Goal: Ask a question

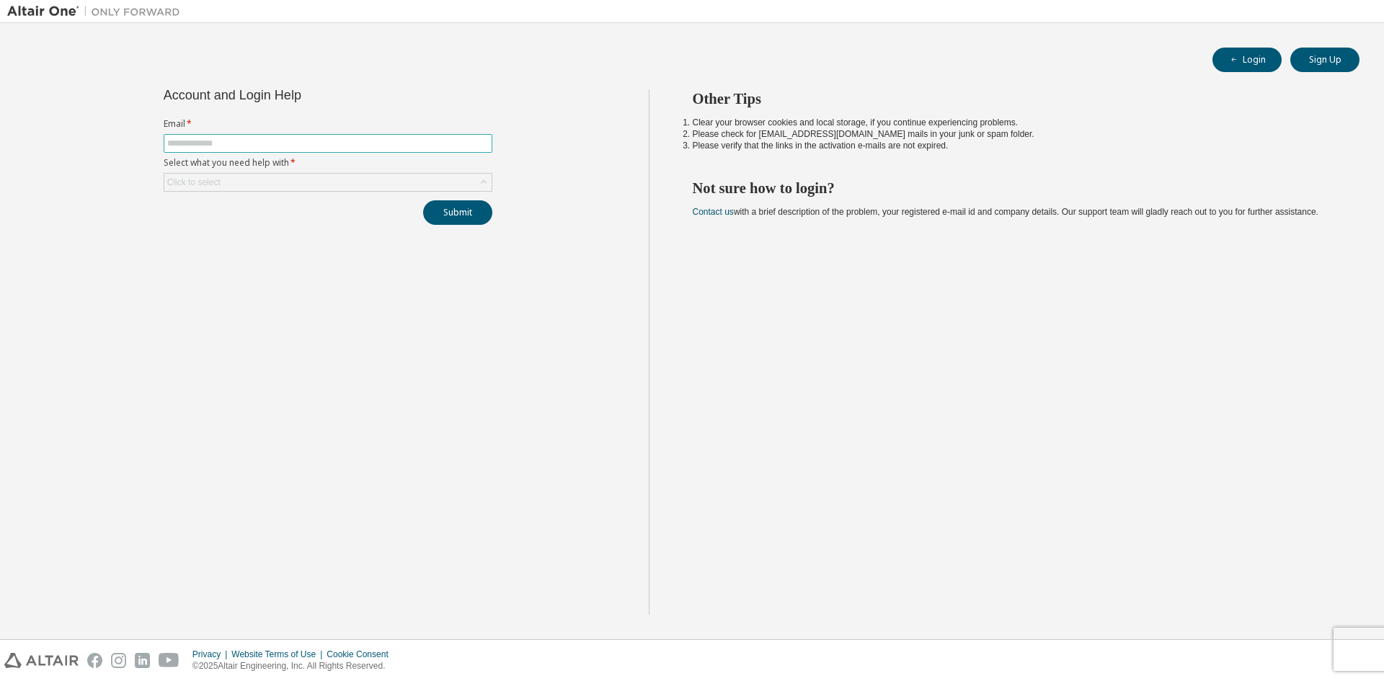
click at [297, 136] on span at bounding box center [328, 143] width 329 height 19
click at [281, 153] on form "Email * Select what you need help with * Click to select" at bounding box center [328, 155] width 329 height 74
click at [285, 141] on input "text" at bounding box center [327, 144] width 321 height 12
type input "**********"
click at [469, 180] on div "Click to select" at bounding box center [327, 182] width 327 height 17
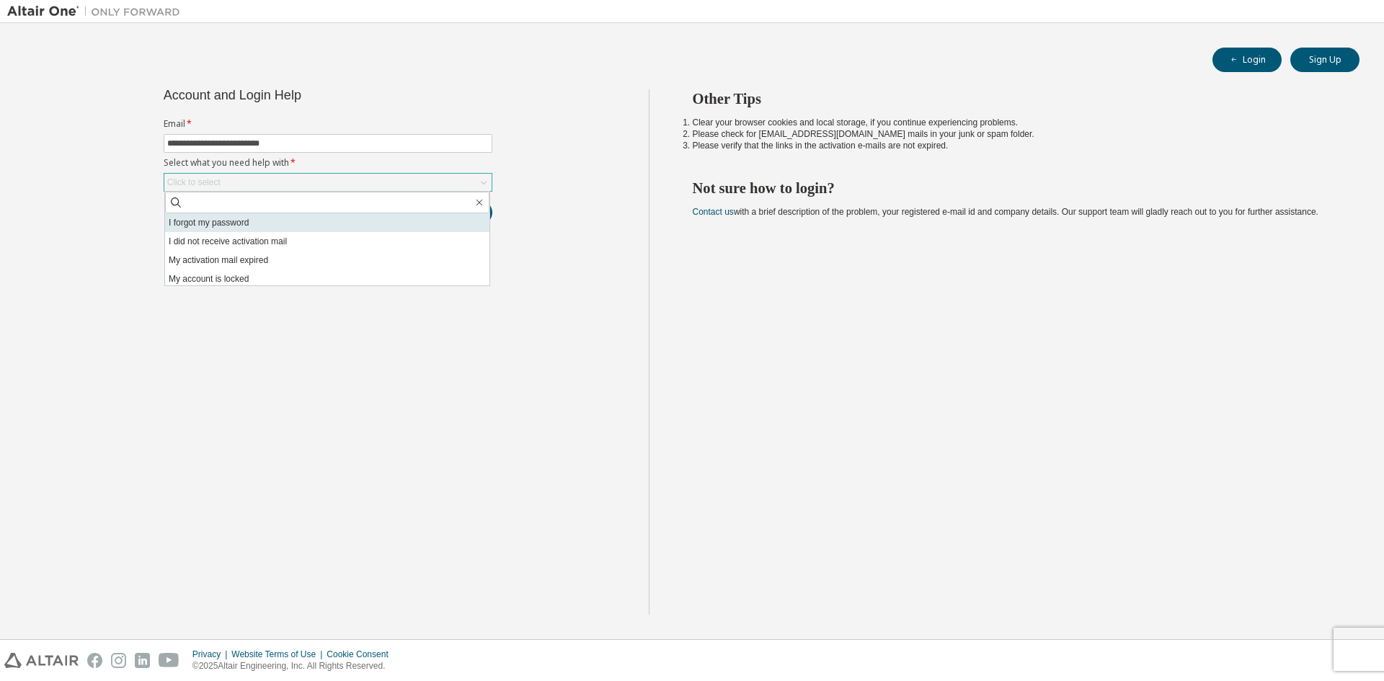
click at [316, 225] on li "I forgot my password" at bounding box center [327, 222] width 324 height 19
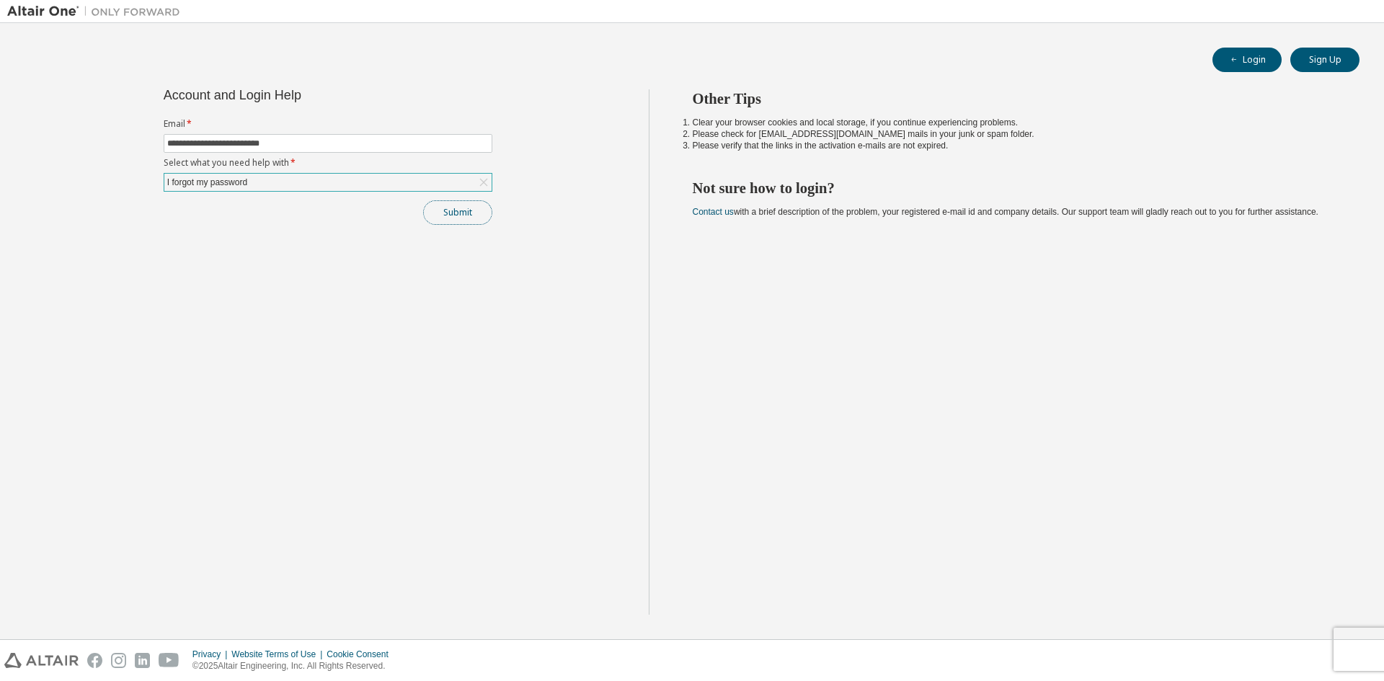
drag, startPoint x: 447, startPoint y: 211, endPoint x: 506, endPoint y: 261, distance: 77.2
click at [448, 211] on button "Submit" at bounding box center [457, 212] width 69 height 25
click at [460, 213] on button "Submit" at bounding box center [457, 212] width 69 height 25
click at [237, 146] on input "text" at bounding box center [327, 144] width 321 height 12
type input "**********"
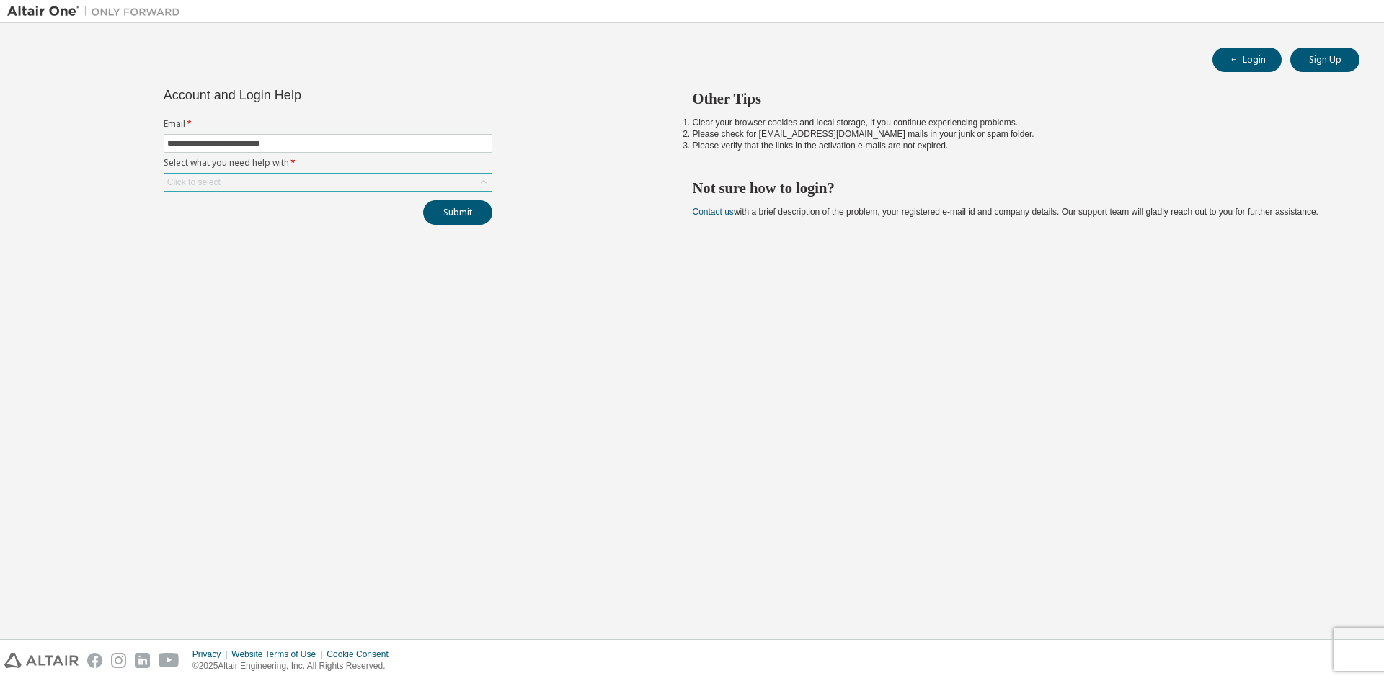
click at [236, 191] on div "Click to select" at bounding box center [328, 182] width 329 height 19
click at [239, 184] on div "Click to select" at bounding box center [327, 182] width 327 height 17
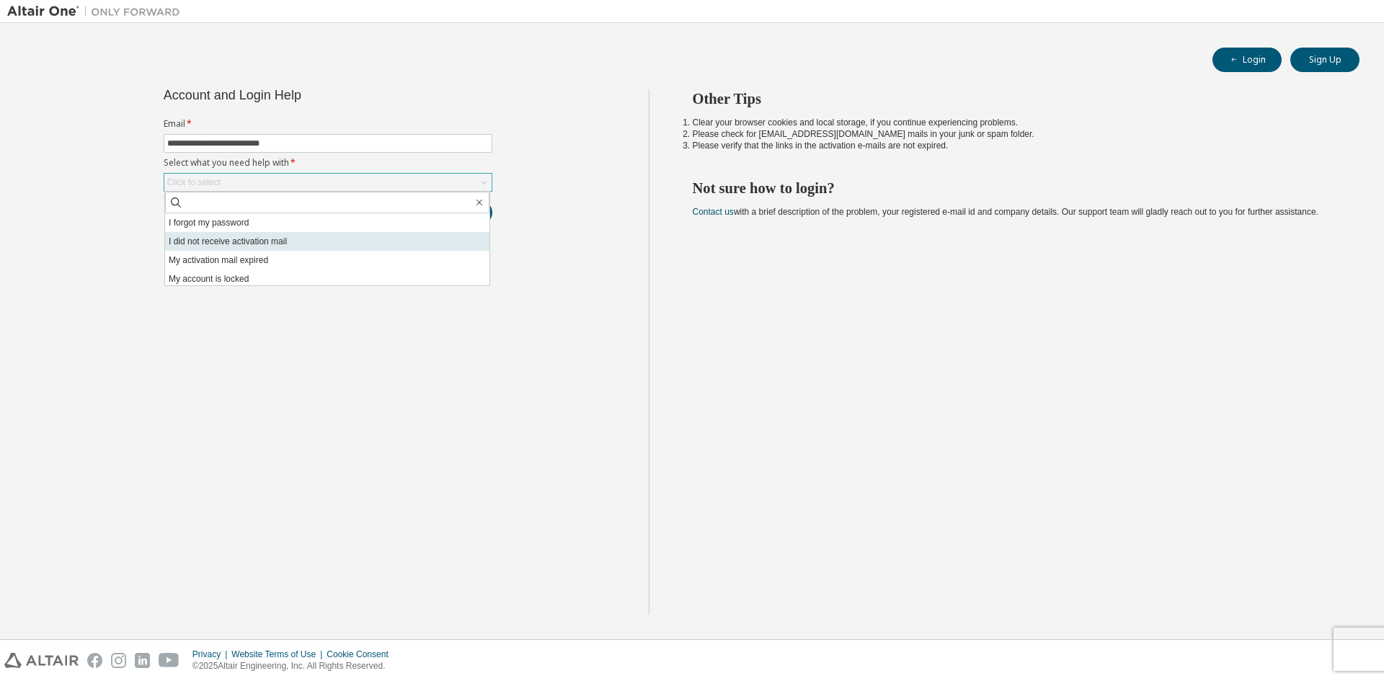
click at [227, 232] on li "I did not receive activation mail" at bounding box center [327, 241] width 324 height 19
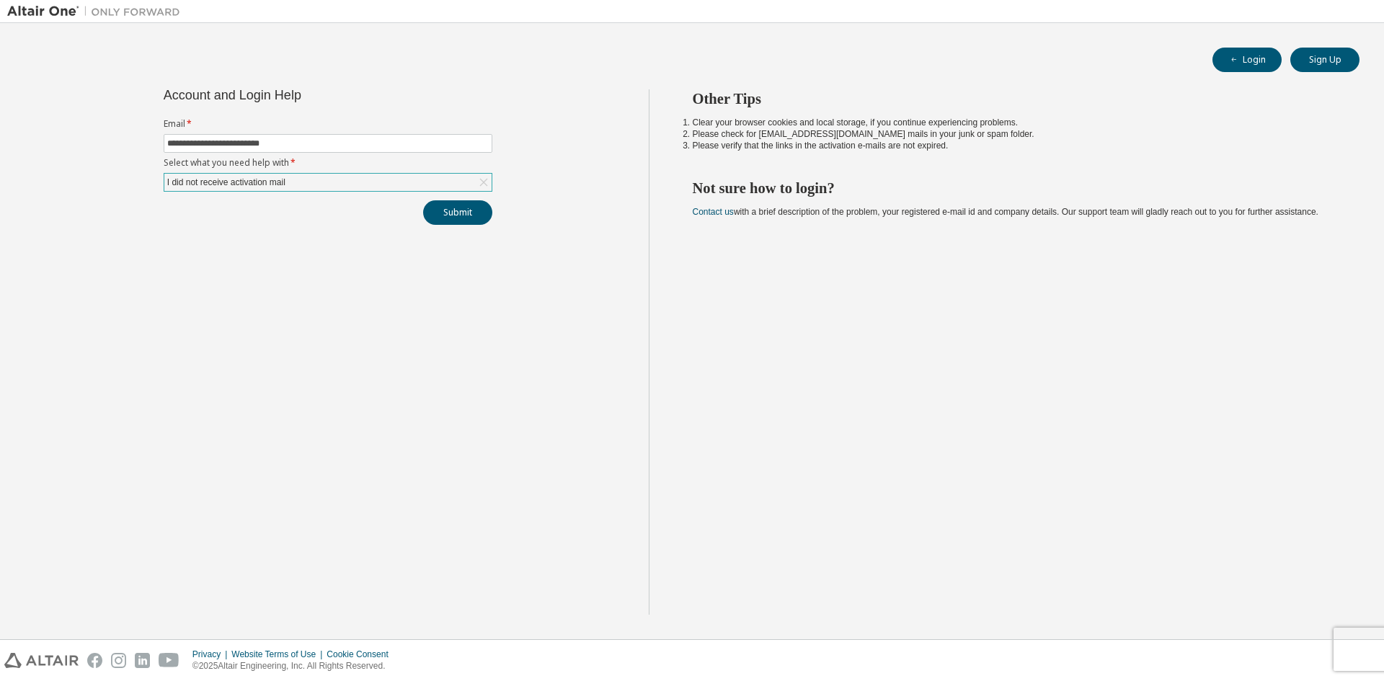
click at [448, 197] on div "**********" at bounding box center [328, 156] width 346 height 135
click at [451, 208] on button "Submit" at bounding box center [457, 212] width 69 height 25
click at [216, 190] on div "I did not receive activation mail" at bounding box center [327, 182] width 327 height 17
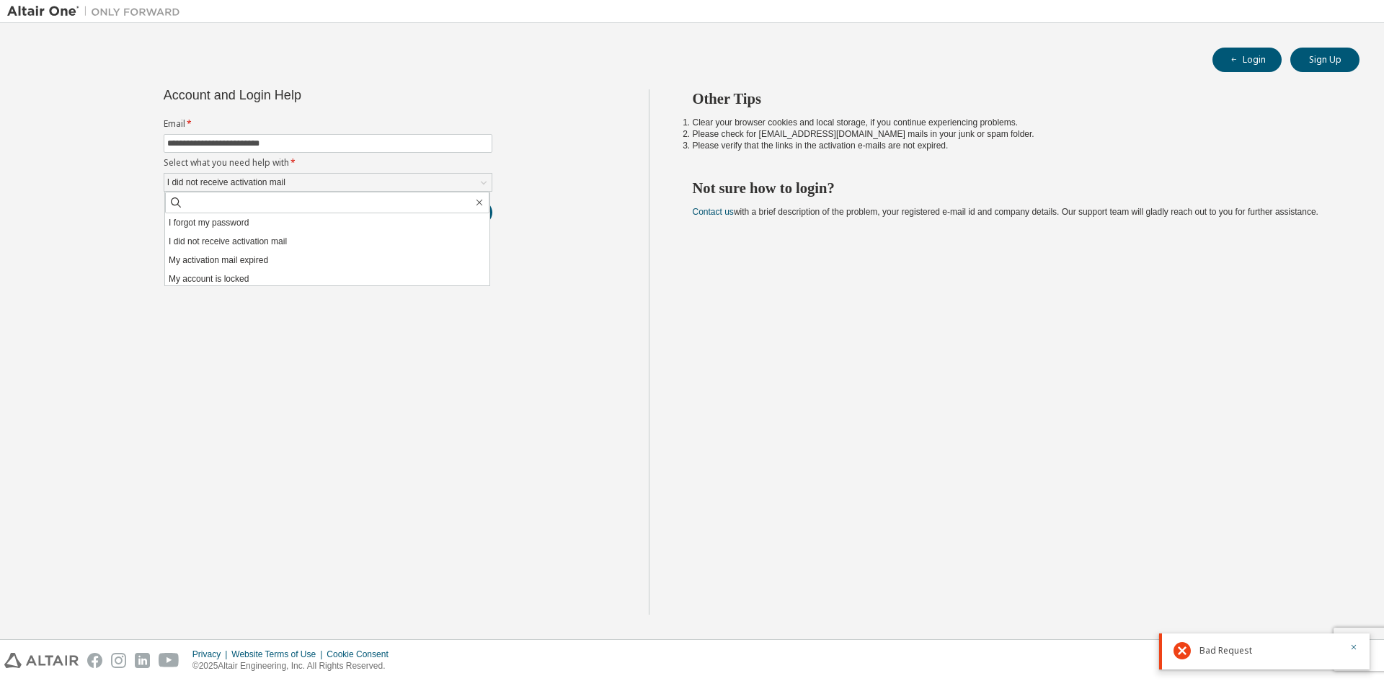
drag, startPoint x: 217, startPoint y: 257, endPoint x: 271, endPoint y: 257, distance: 54.1
click at [216, 257] on li "My activation mail expired" at bounding box center [327, 260] width 324 height 19
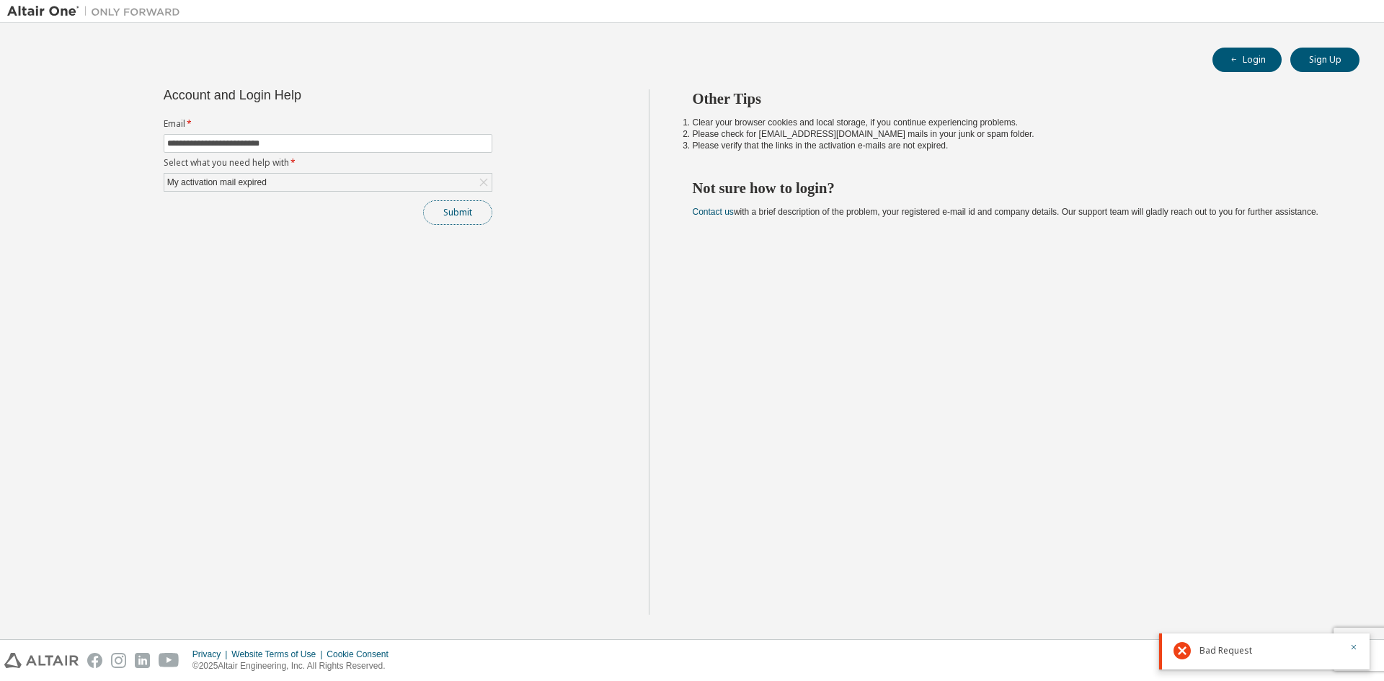
click at [459, 218] on button "Submit" at bounding box center [457, 212] width 69 height 25
drag, startPoint x: 1261, startPoint y: 599, endPoint x: 1193, endPoint y: 603, distance: 67.9
click at [1193, 603] on div "Bad Request" at bounding box center [1264, 604] width 210 height 36
copy span "Bad Request"
click at [259, 173] on div "My activation mail expired" at bounding box center [328, 182] width 329 height 19
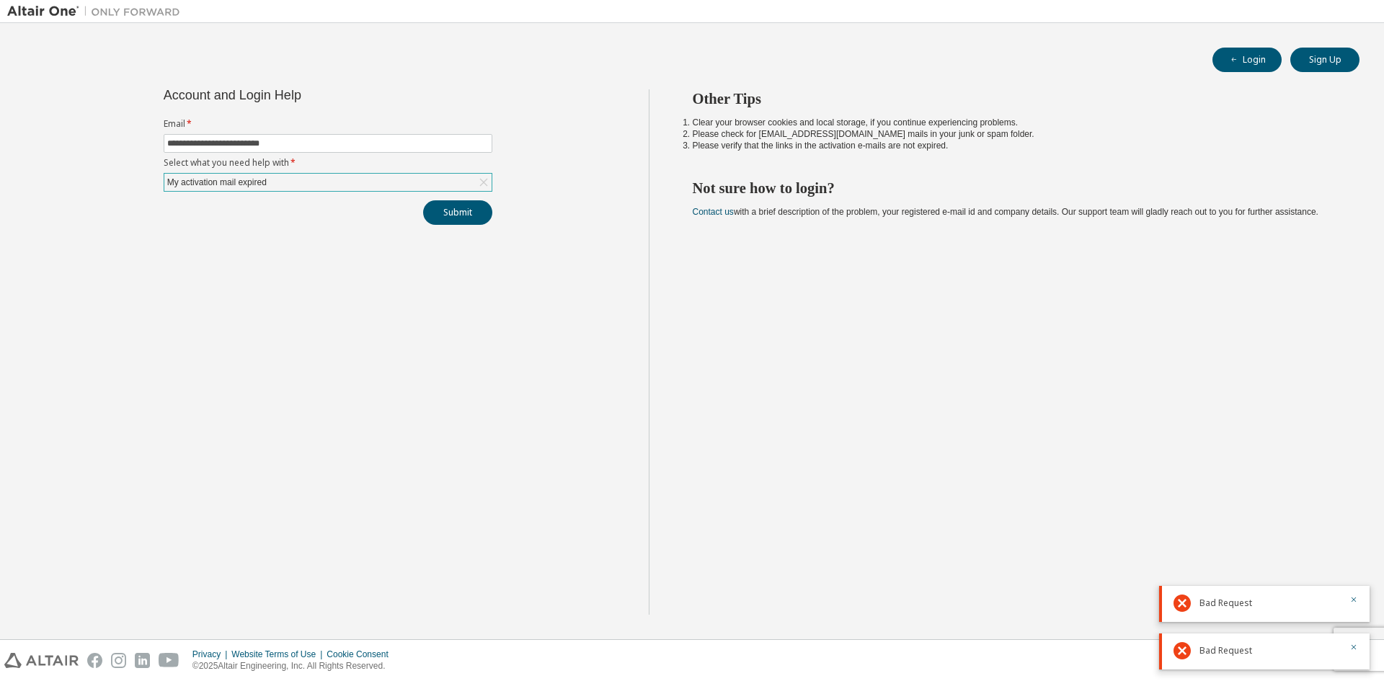
click at [262, 182] on div "My activation mail expired" at bounding box center [217, 182] width 104 height 16
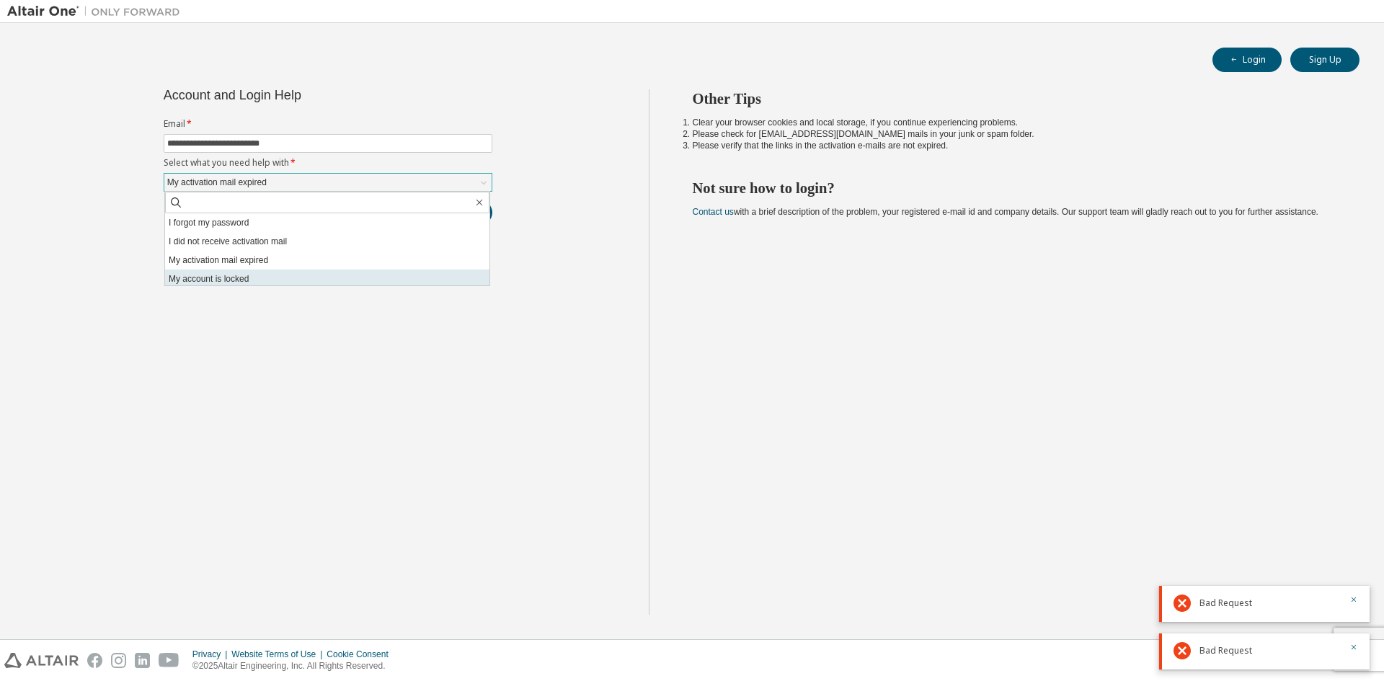
click at [239, 275] on li "My account is locked" at bounding box center [327, 279] width 324 height 19
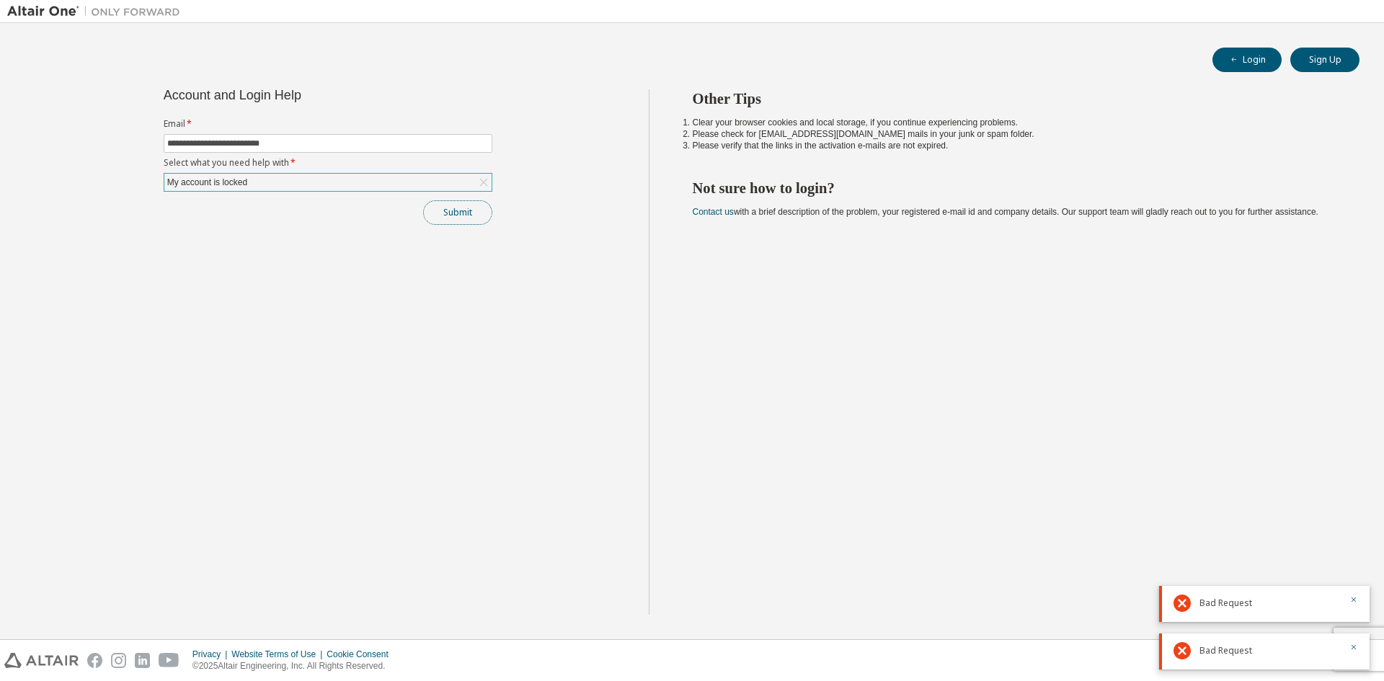
click at [432, 213] on button "Submit" at bounding box center [457, 212] width 69 height 25
click at [331, 166] on label "Select what you need help with *" at bounding box center [328, 163] width 329 height 12
click at [304, 182] on div "My account is locked" at bounding box center [327, 182] width 327 height 17
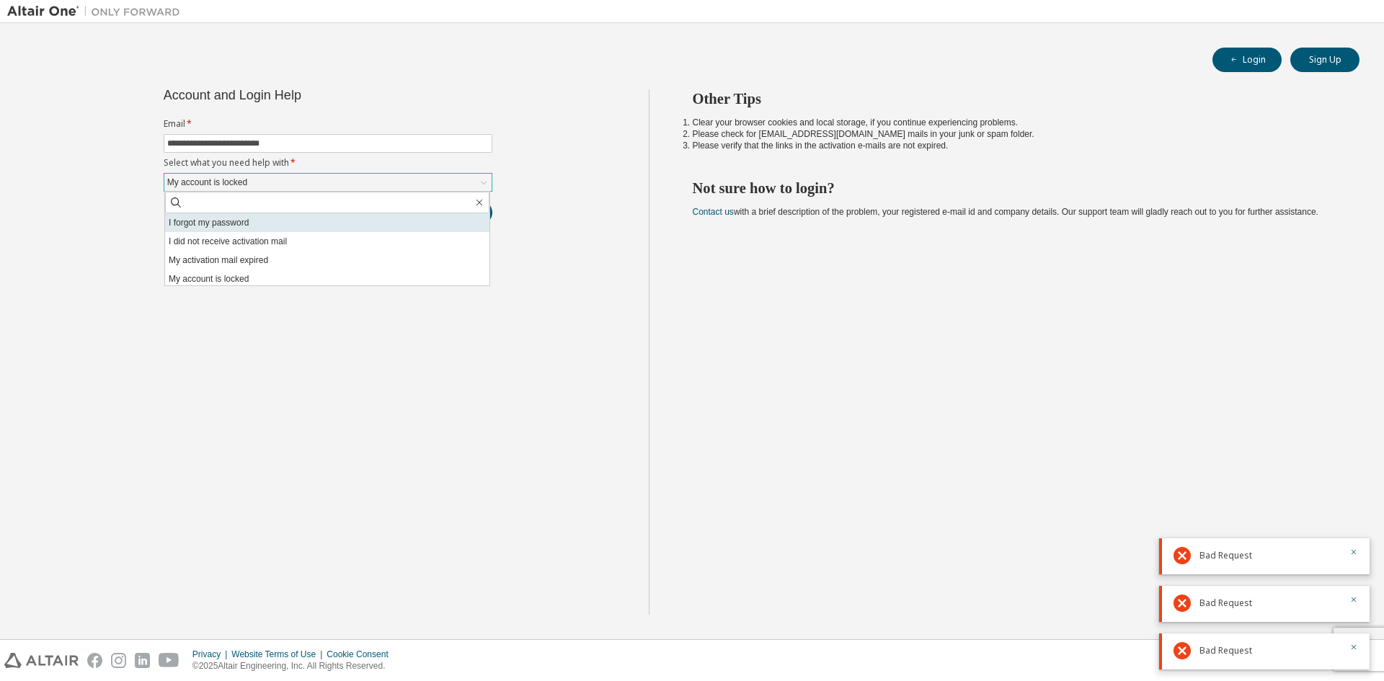
drag, startPoint x: 249, startPoint y: 231, endPoint x: 306, endPoint y: 226, distance: 56.5
click at [249, 231] on li "I forgot my password" at bounding box center [327, 222] width 324 height 19
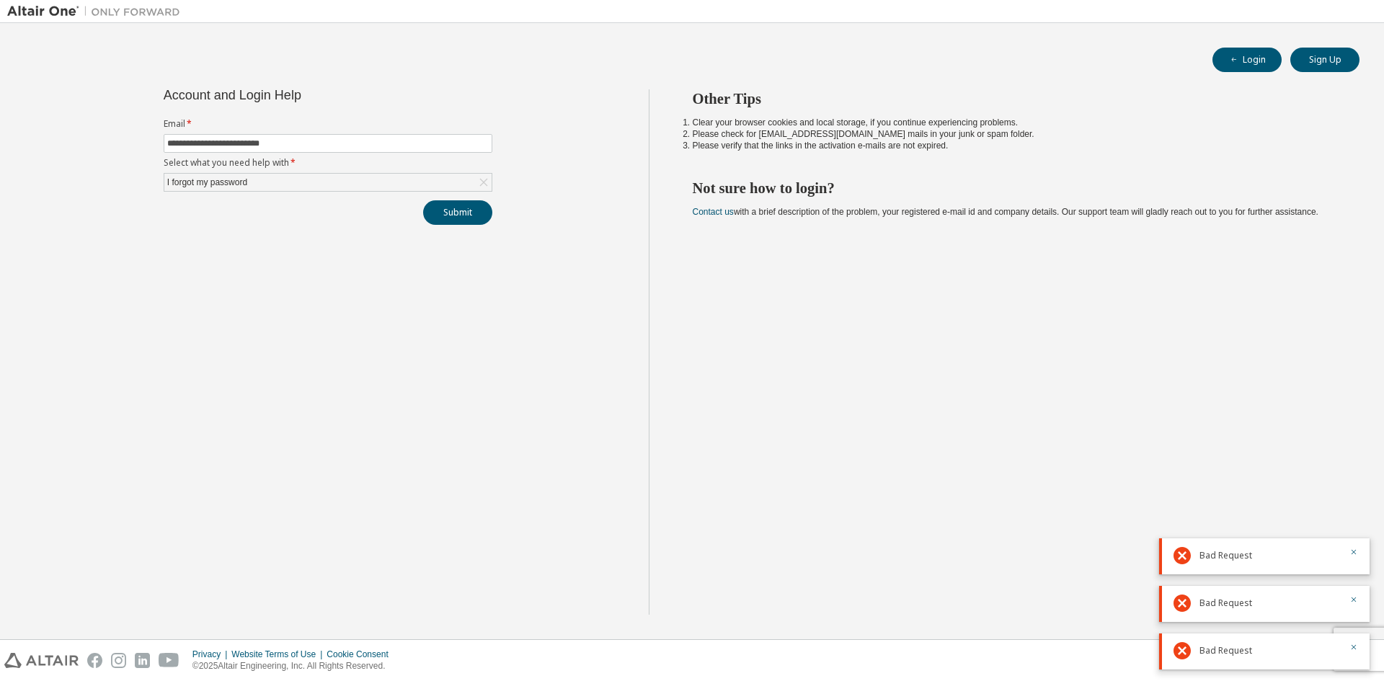
click at [489, 226] on div "**********" at bounding box center [327, 351] width 641 height 525
click at [416, 210] on div "Submit" at bounding box center [328, 212] width 329 height 25
click at [467, 218] on button "Submit" at bounding box center [457, 212] width 69 height 25
